Goal: Information Seeking & Learning: Learn about a topic

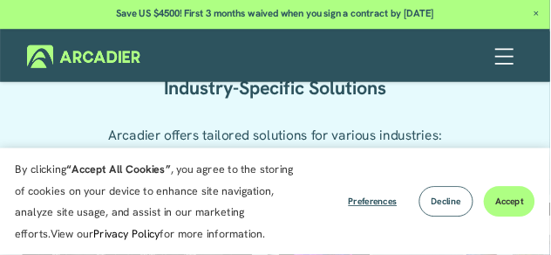
scroll to position [2428, 0]
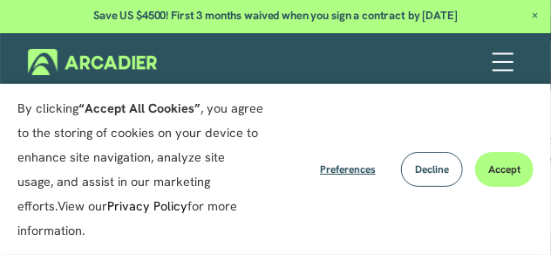
click at [504, 165] on span "Accept" at bounding box center [504, 169] width 32 height 14
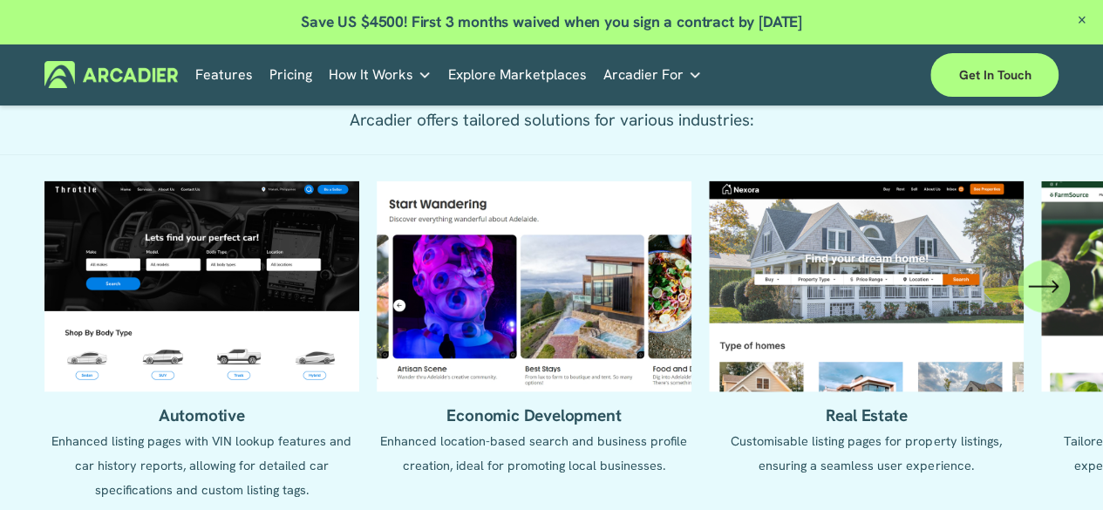
scroll to position [1513, 0]
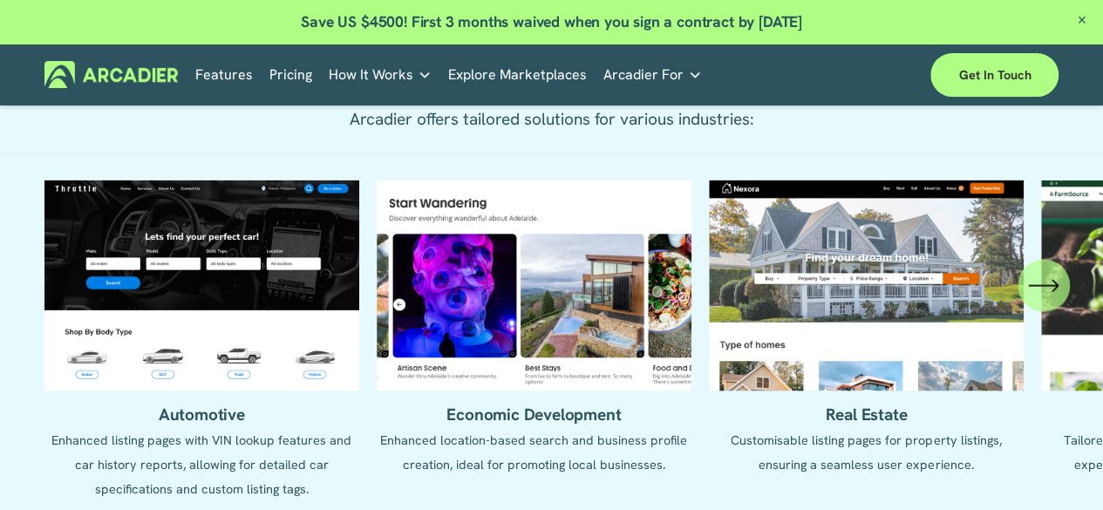
click at [1028, 297] on icon "\a \a \a Next\a \a" at bounding box center [1043, 285] width 31 height 31
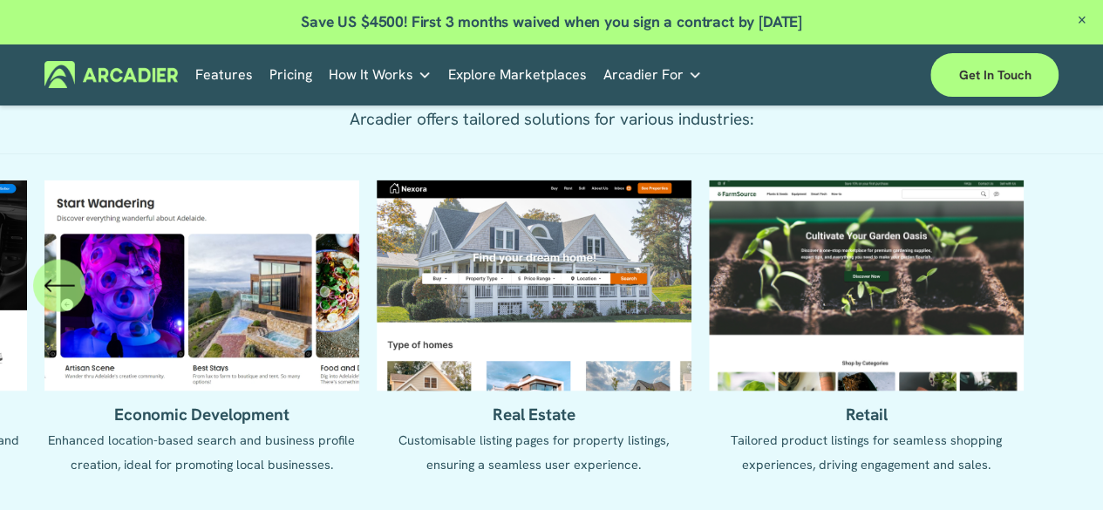
click at [579, 318] on ul "Automotive Enhanced listing pages with VIN lookup features and car history repo…" at bounding box center [551, 340] width 1015 height 321
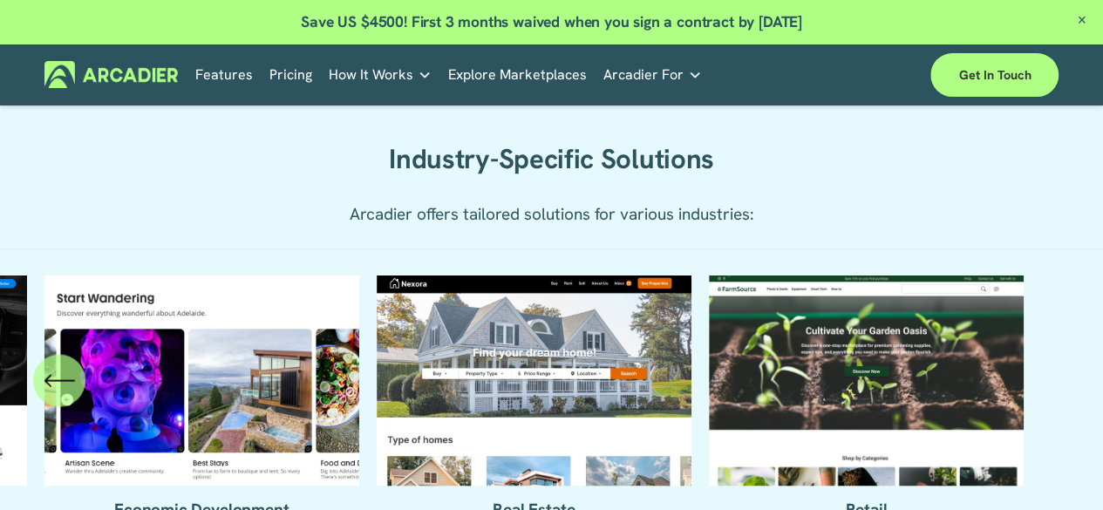
scroll to position [1417, 0]
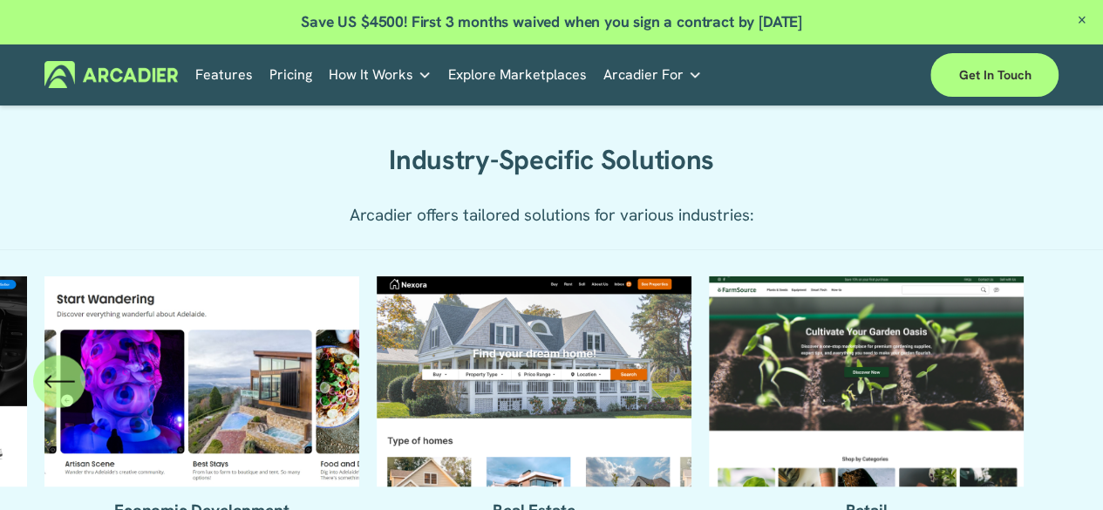
click at [66, 397] on icon "\a \a Previous\a \a \a" at bounding box center [59, 380] width 31 height 31
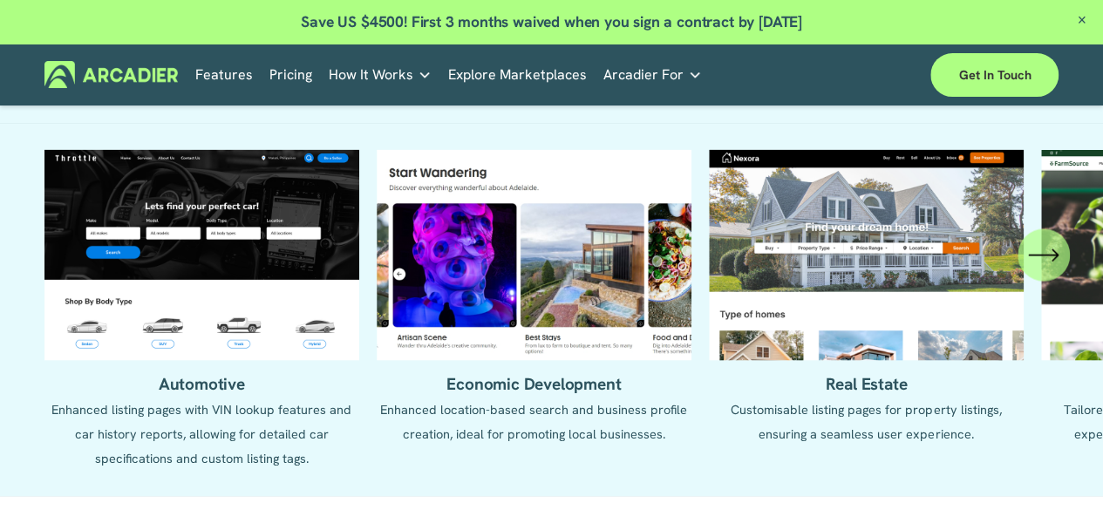
scroll to position [1545, 0]
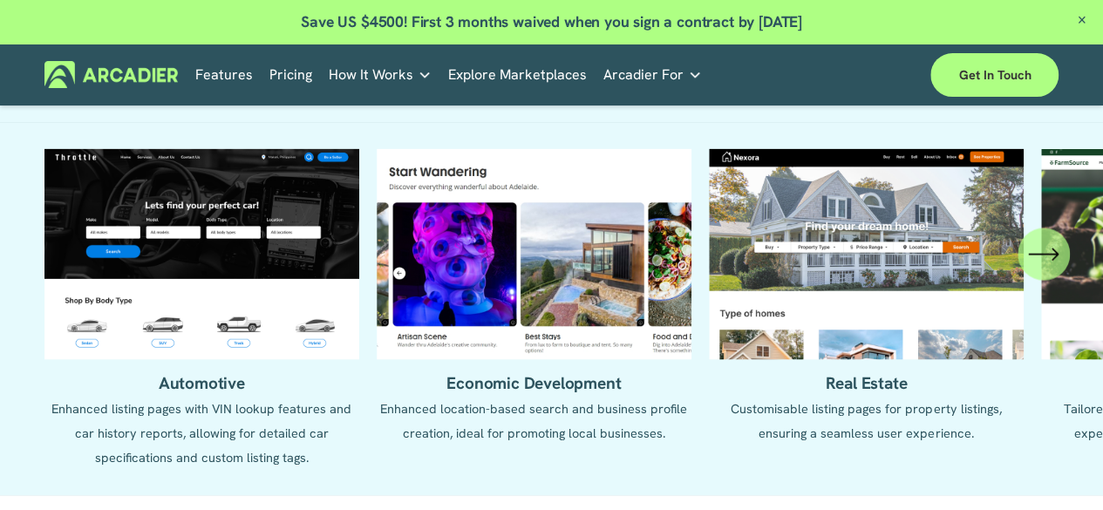
click at [262, 300] on ul "Automotive Enhanced listing pages with VIN lookup features and car history repo…" at bounding box center [551, 308] width 1015 height 321
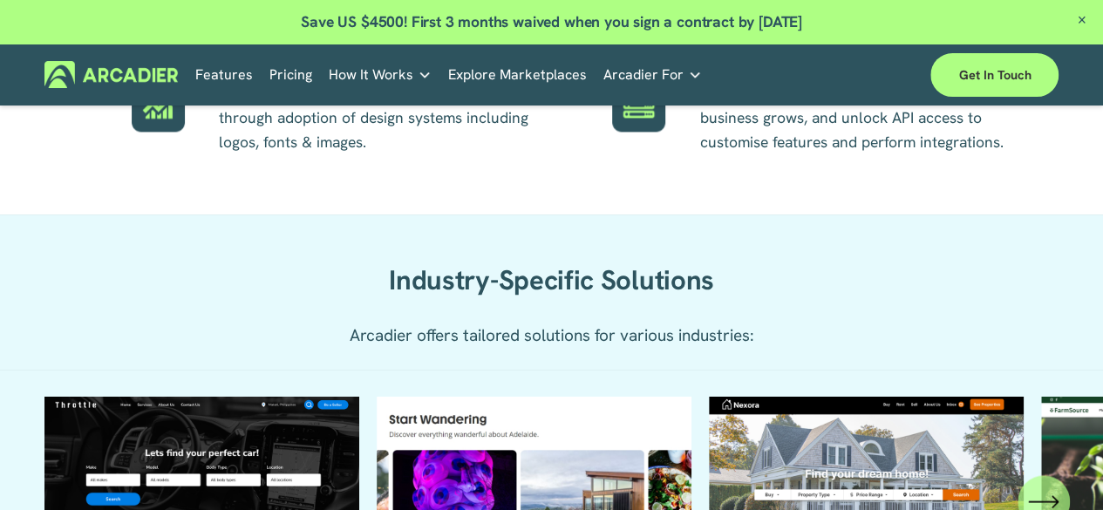
scroll to position [1301, 0]
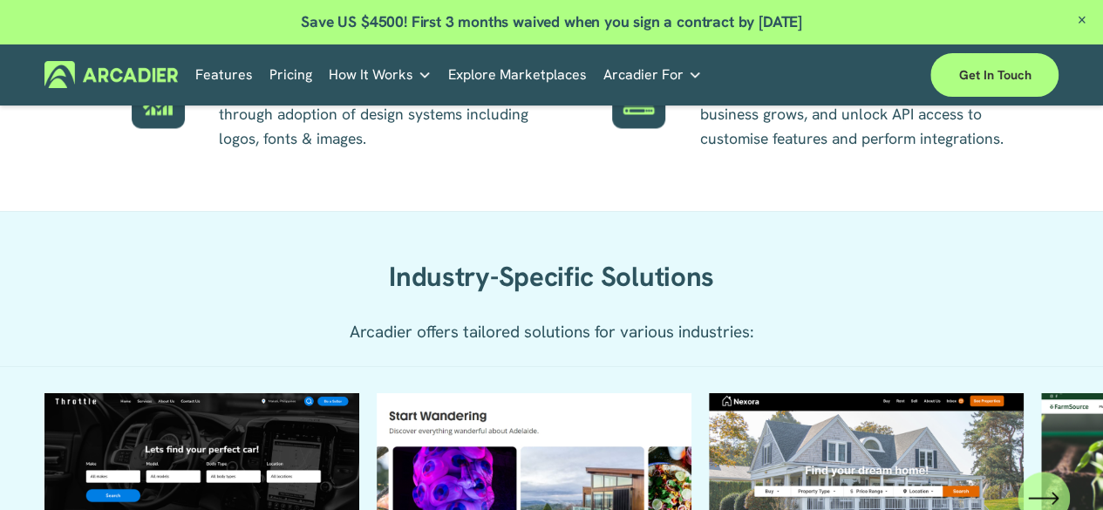
click at [293, 77] on link "Pricing" at bounding box center [291, 74] width 43 height 27
